Goal: Information Seeking & Learning: Learn about a topic

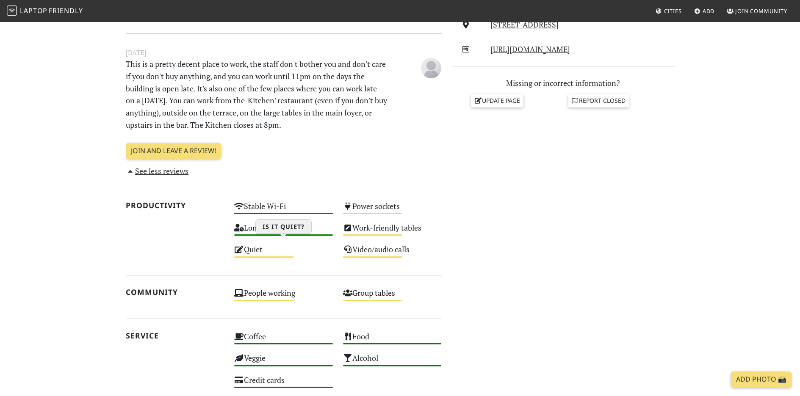
scroll to position [572, 0]
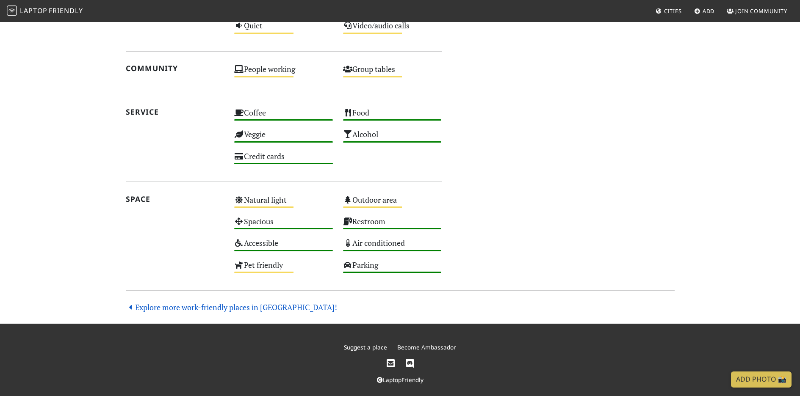
click at [202, 305] on link "Explore more work-friendly places in [GEOGRAPHIC_DATA]!" at bounding box center [232, 307] width 212 height 10
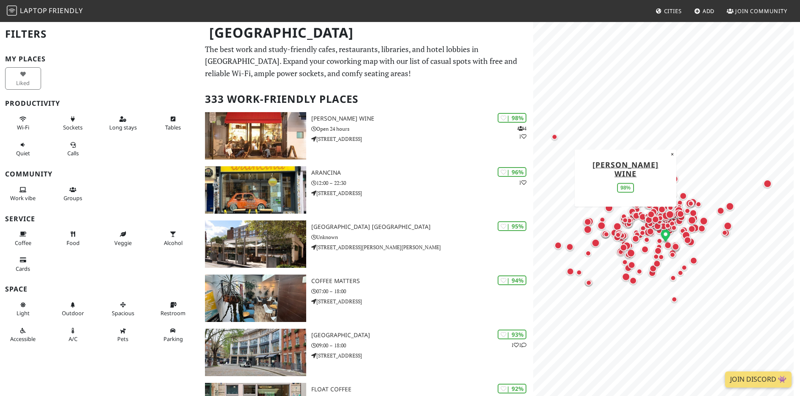
scroll to position [105, 0]
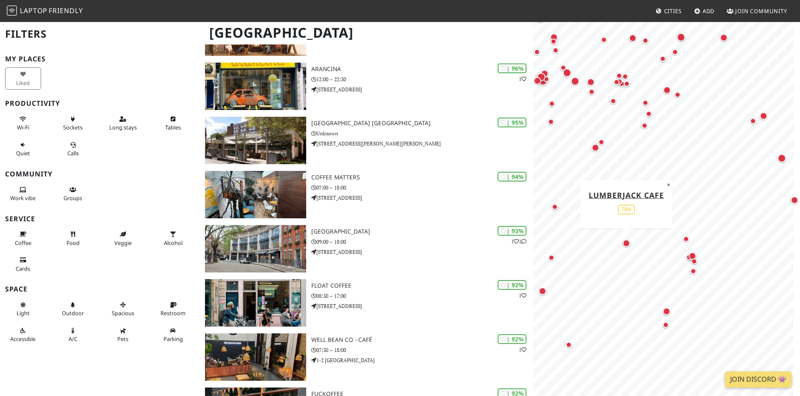
click at [627, 243] on div "Map marker" at bounding box center [626, 244] width 8 height 8
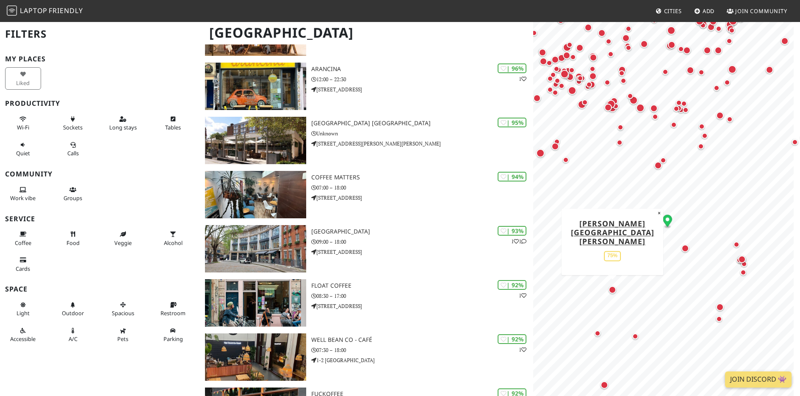
click at [612, 290] on div "Map marker" at bounding box center [612, 290] width 8 height 8
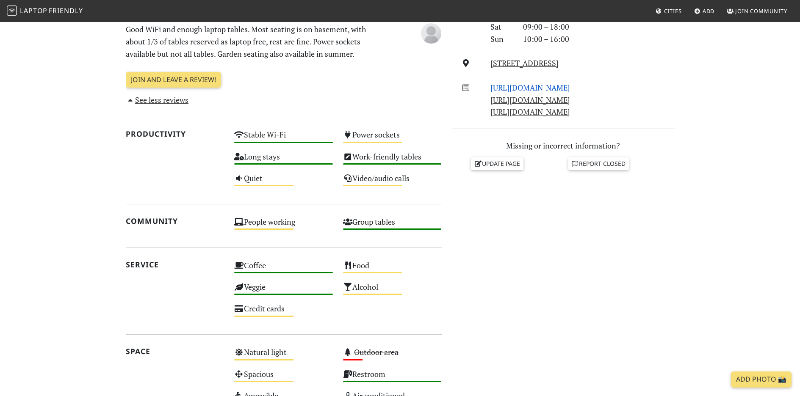
scroll to position [311, 0]
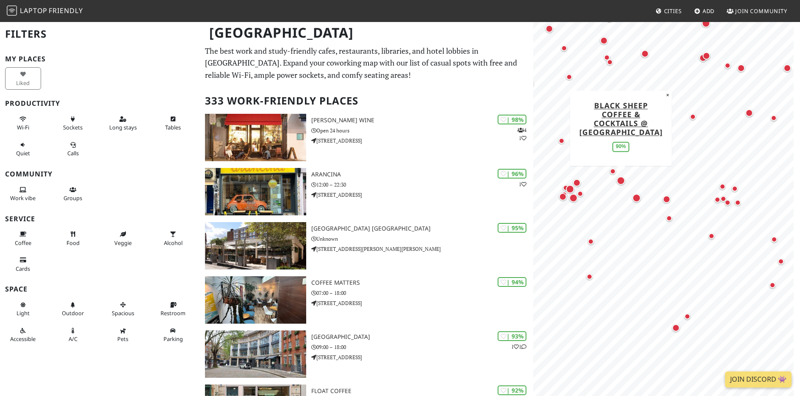
click at [619, 179] on div "Map marker" at bounding box center [621, 181] width 8 height 8
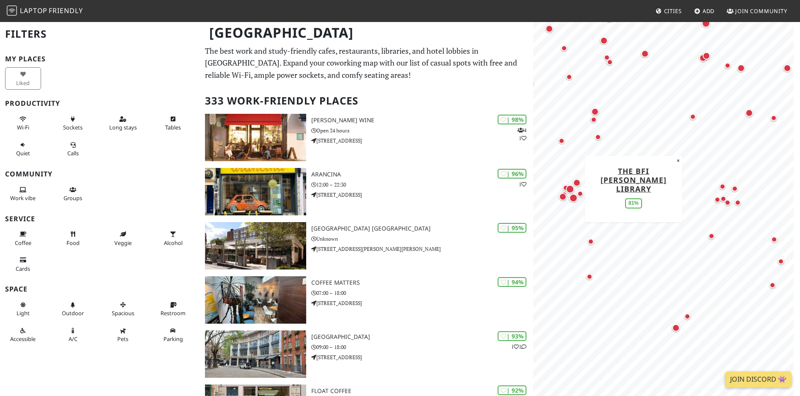
click at [572, 189] on div "Map marker" at bounding box center [570, 189] width 8 height 8
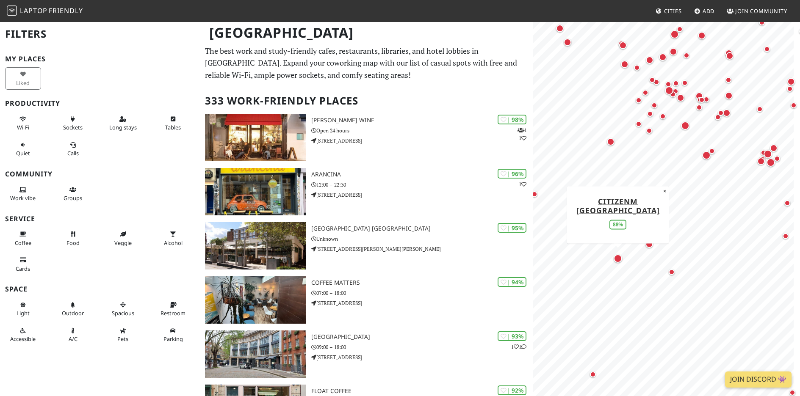
click at [617, 260] on div "Map marker" at bounding box center [618, 258] width 8 height 8
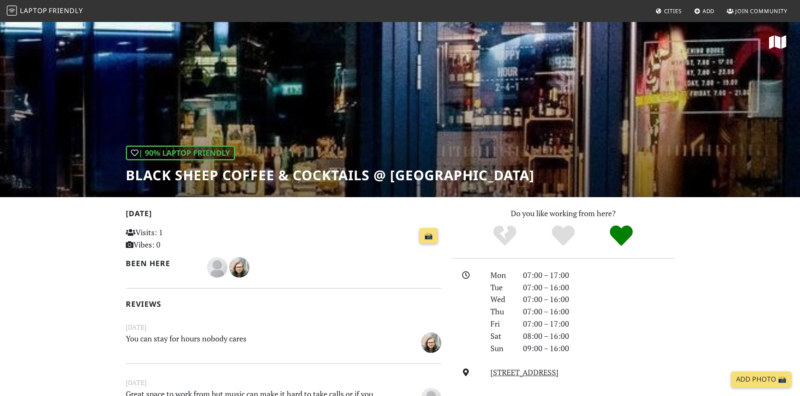
scroll to position [85, 0]
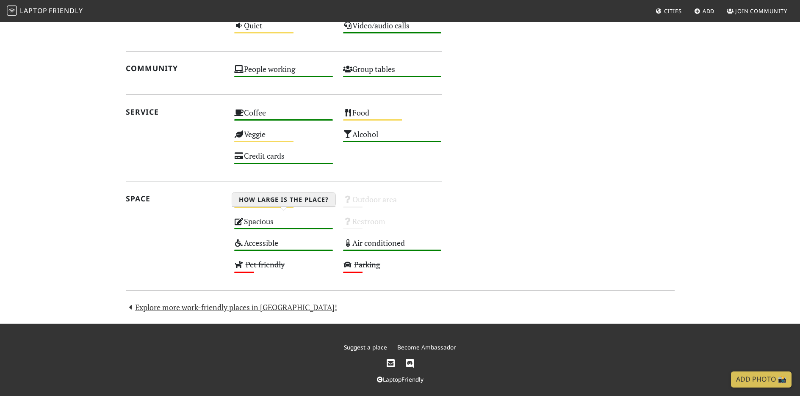
scroll to position [464, 0]
